Goal: Information Seeking & Learning: Learn about a topic

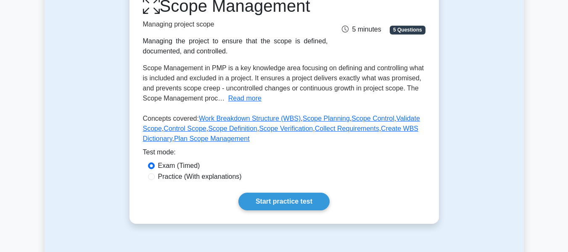
scroll to position [123, 0]
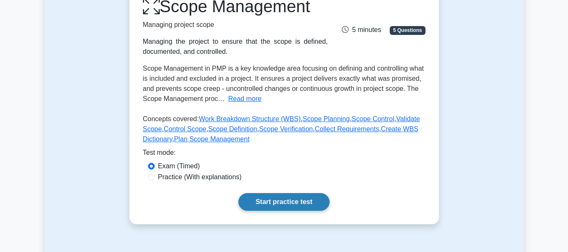
click at [280, 197] on link "Start practice test" at bounding box center [283, 202] width 91 height 18
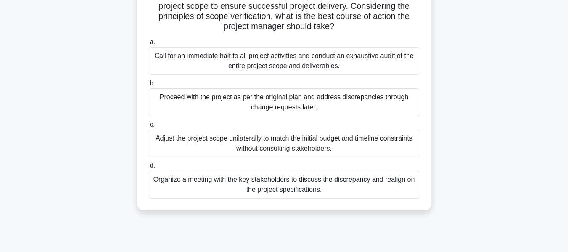
scroll to position [130, 0]
click at [196, 102] on div "Proceed with the project as per the original plan and address discrepancies thr…" at bounding box center [284, 103] width 272 height 28
click at [148, 87] on input "b. Proceed with the project as per the original plan and address discrepancies …" at bounding box center [148, 83] width 0 height 5
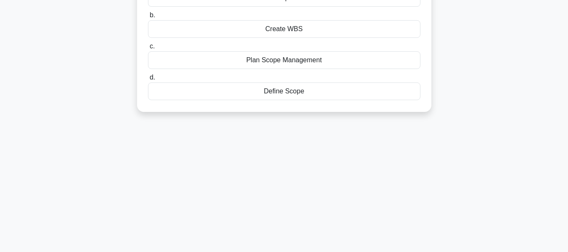
scroll to position [0, 0]
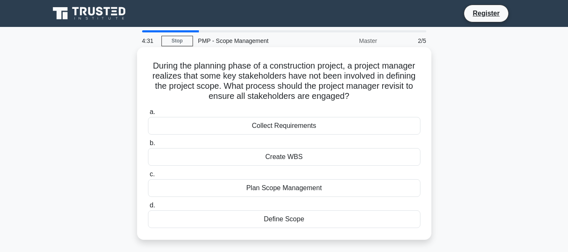
click at [311, 187] on div "Plan Scope Management" at bounding box center [284, 188] width 272 height 18
click at [148, 177] on input "c. Plan Scope Management" at bounding box center [148, 174] width 0 height 5
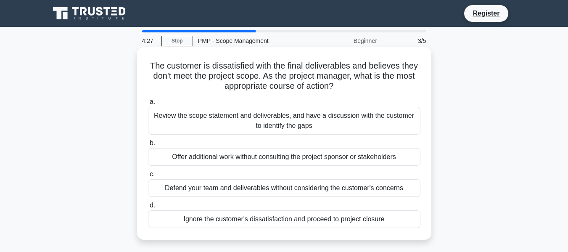
click at [238, 188] on div "Defend your team and deliverables without considering the customer's concerns" at bounding box center [284, 188] width 272 height 18
click at [148, 177] on input "c. Defend your team and deliverables without considering the customer's concerns" at bounding box center [148, 174] width 0 height 5
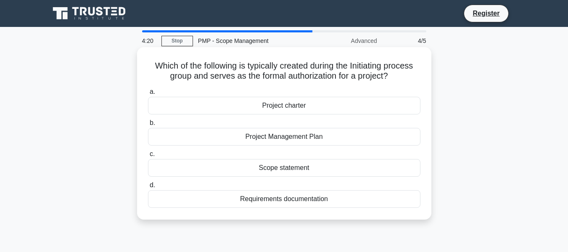
click at [291, 106] on div "Project charter" at bounding box center [284, 106] width 272 height 18
click at [148, 95] on input "a. Project charter" at bounding box center [148, 91] width 0 height 5
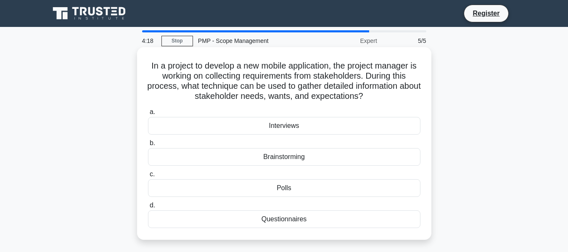
click at [254, 155] on div "Brainstorming" at bounding box center [284, 157] width 272 height 18
click at [148, 146] on input "b. Brainstorming" at bounding box center [148, 142] width 0 height 5
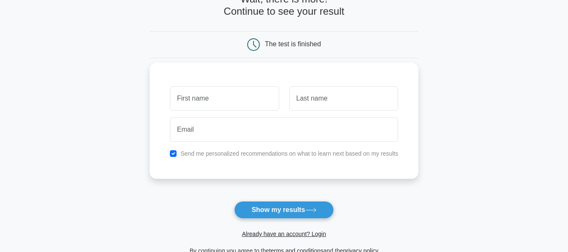
scroll to position [70, 0]
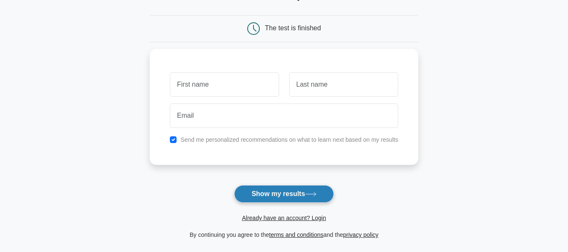
click at [276, 186] on button "Show my results" at bounding box center [283, 194] width 99 height 18
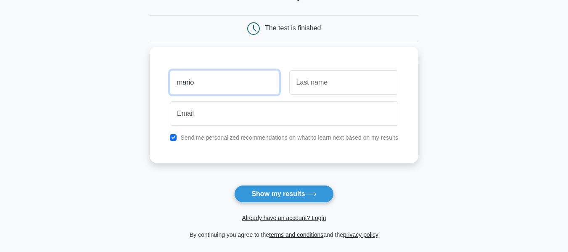
type input "mario"
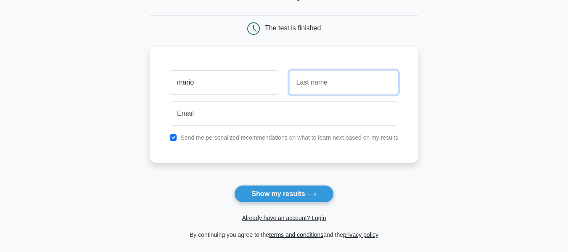
click at [293, 90] on input "text" at bounding box center [343, 82] width 109 height 24
type input "benitez"
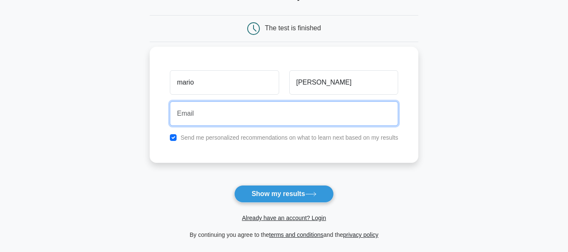
click at [297, 117] on input "email" at bounding box center [284, 113] width 228 height 24
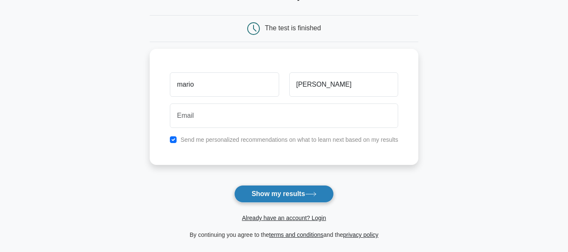
click at [294, 194] on button "Show my results" at bounding box center [283, 194] width 99 height 18
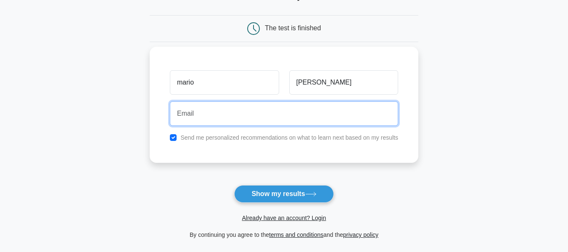
type input ","
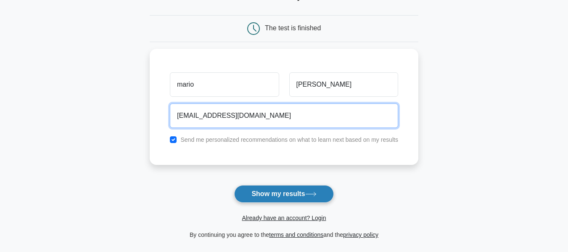
type input "marben6846@student.iss.k12.nc.us"
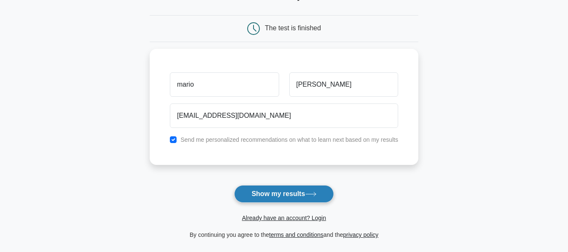
click at [302, 187] on button "Show my results" at bounding box center [283, 194] width 99 height 18
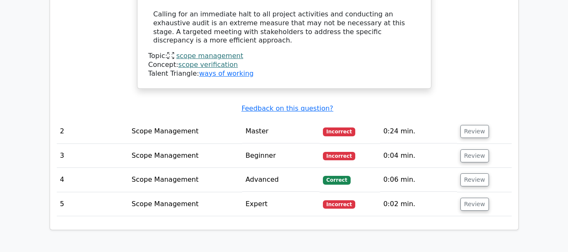
scroll to position [1126, 0]
